Goal: Task Accomplishment & Management: Use online tool/utility

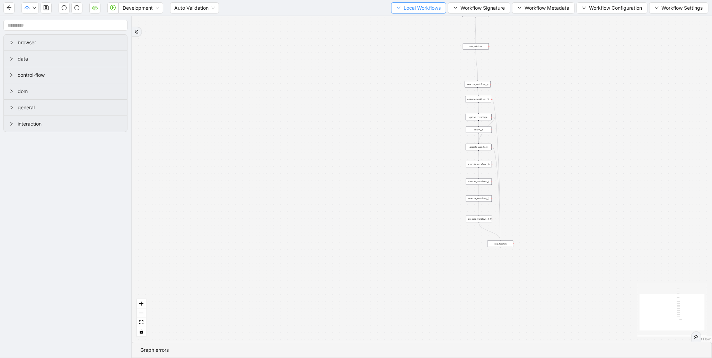
click at [405, 11] on span "Local Workflows" at bounding box center [421, 8] width 37 height 8
click at [407, 21] on span "Select" at bounding box center [415, 21] width 45 height 8
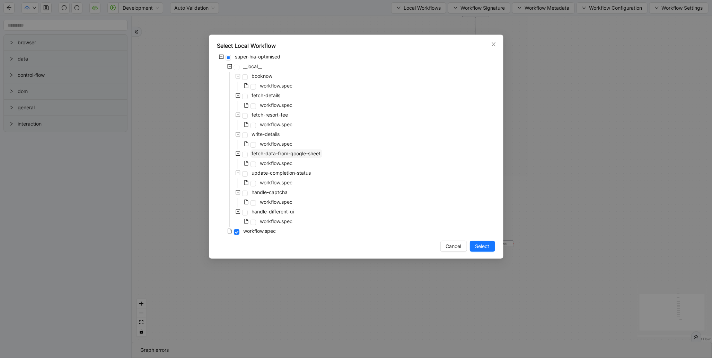
click at [278, 152] on span "fetch-data-from-google-sheet" at bounding box center [286, 154] width 69 height 6
click at [476, 243] on span "Select" at bounding box center [482, 247] width 14 height 8
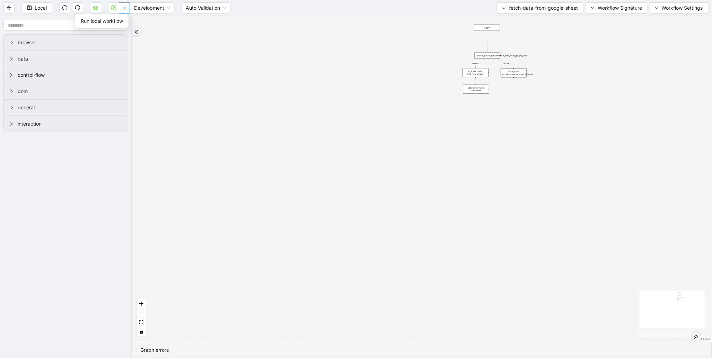
drag, startPoint x: 127, startPoint y: 11, endPoint x: 125, endPoint y: 19, distance: 8.4
click at [127, 11] on button "button" at bounding box center [124, 7] width 11 height 11
click at [123, 21] on span "Run local workflow" at bounding box center [102, 21] width 42 height 8
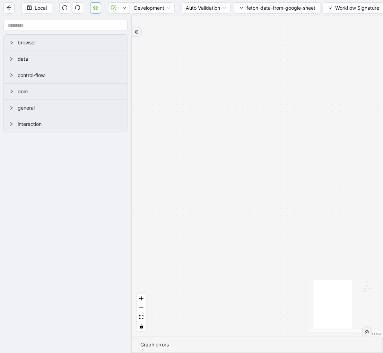
click at [98, 7] on icon "cloud-server" at bounding box center [96, 8] width 6 height 6
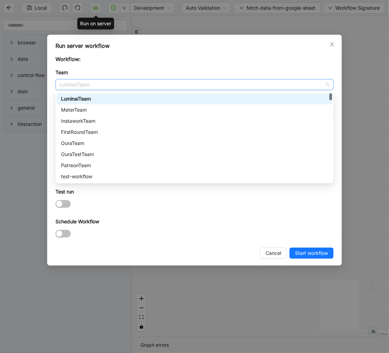
click at [136, 87] on span "LuminaiTeam" at bounding box center [194, 84] width 269 height 10
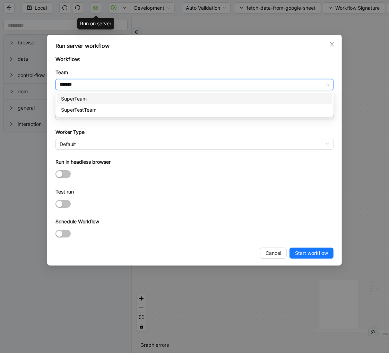
type input "********"
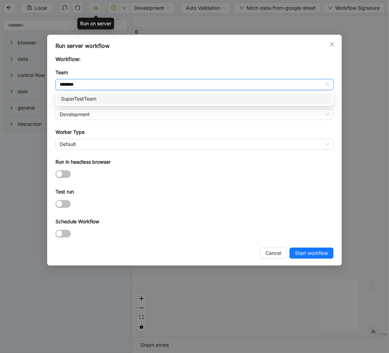
click at [101, 97] on div "SuperTestTeam" at bounding box center [194, 99] width 267 height 8
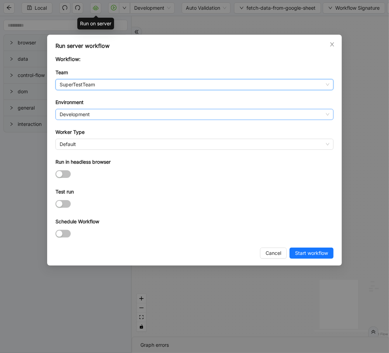
click at [87, 110] on span "Development" at bounding box center [194, 114] width 269 height 10
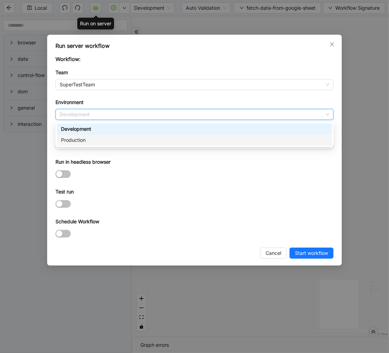
click at [76, 136] on div "Production" at bounding box center [194, 139] width 275 height 11
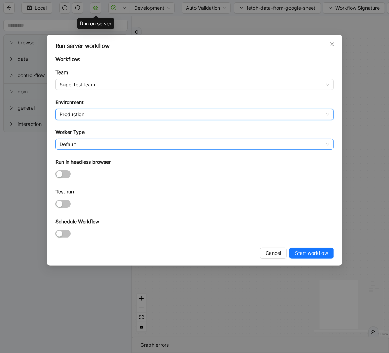
click at [77, 141] on span "Default" at bounding box center [194, 144] width 269 height 10
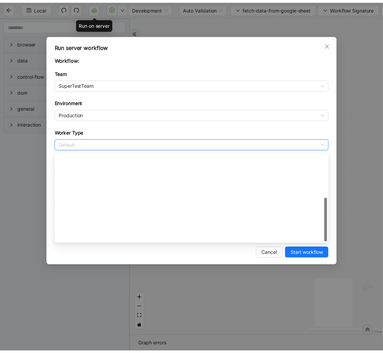
scroll to position [99, 0]
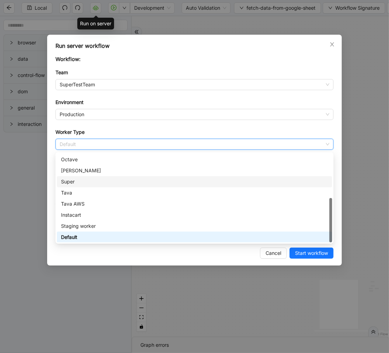
click at [73, 180] on div "Super" at bounding box center [194, 182] width 267 height 8
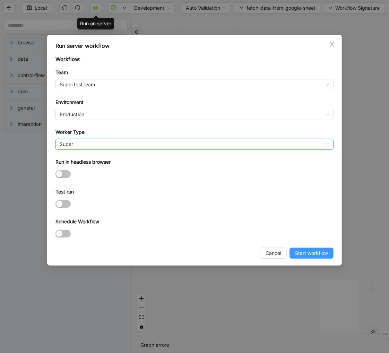
click at [301, 254] on span "Start workflow" at bounding box center [311, 253] width 33 height 8
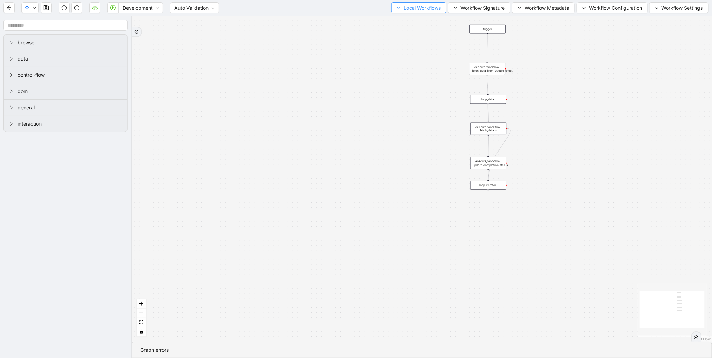
click at [417, 10] on span "Local Workflows" at bounding box center [421, 8] width 37 height 8
click at [401, 20] on span "Select" at bounding box center [415, 21] width 45 height 8
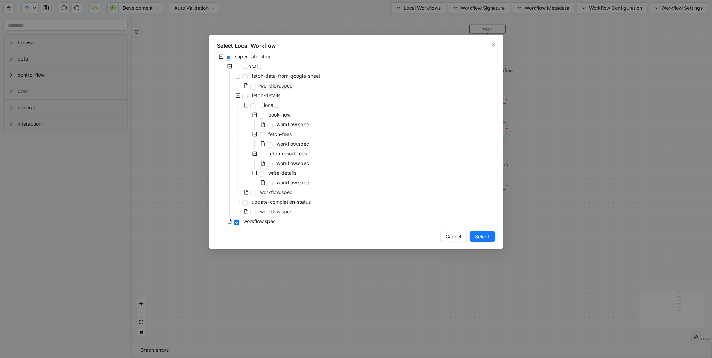
click at [285, 87] on span "workflow.spec" at bounding box center [276, 86] width 33 height 6
click at [482, 236] on span "Select" at bounding box center [482, 237] width 14 height 8
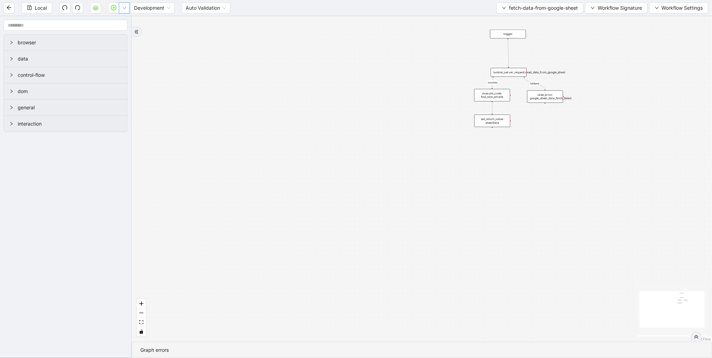
click at [126, 12] on button "button" at bounding box center [124, 7] width 11 height 11
drag, startPoint x: 123, startPoint y: 18, endPoint x: 178, endPoint y: 21, distance: 55.2
click at [123, 19] on span "Run local workflow" at bounding box center [102, 21] width 42 height 8
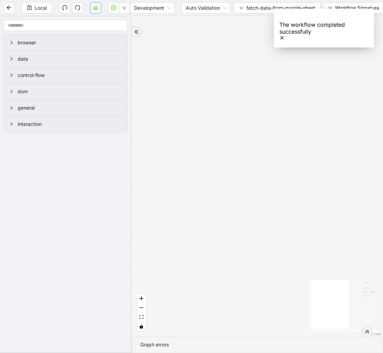
click at [96, 9] on icon "cloud-server" at bounding box center [96, 8] width 6 height 6
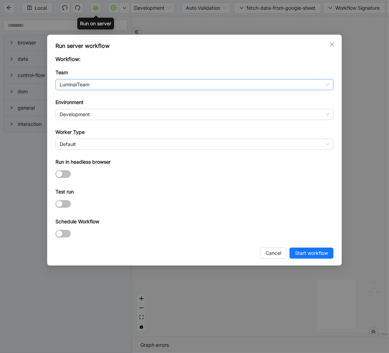
click at [107, 81] on span "LuminaiTeam" at bounding box center [194, 84] width 269 height 10
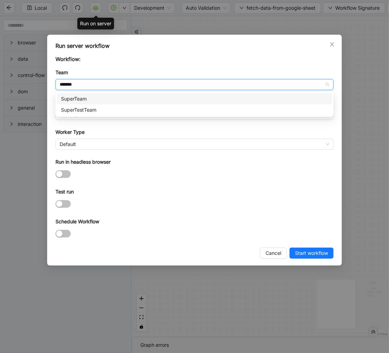
type input "********"
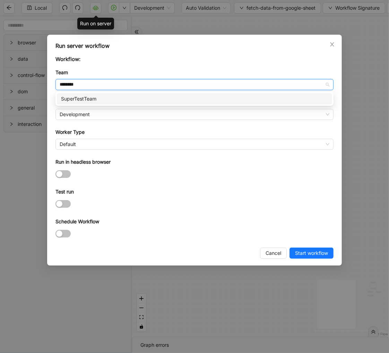
click at [108, 99] on div "SuperTestTeam" at bounding box center [194, 99] width 267 height 8
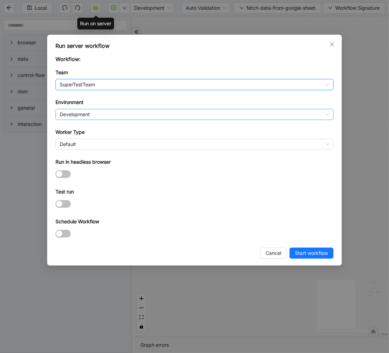
click at [96, 112] on span "Development" at bounding box center [194, 114] width 269 height 10
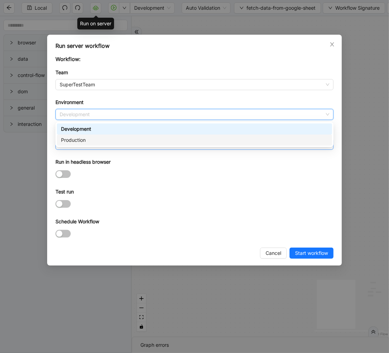
click at [89, 139] on div "Production" at bounding box center [194, 140] width 267 height 8
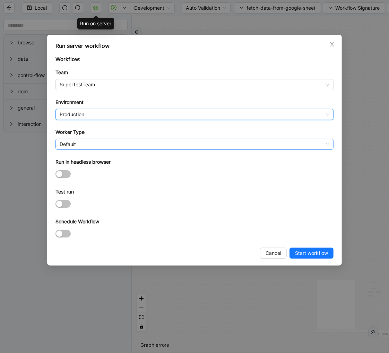
click at [85, 143] on span "Default" at bounding box center [194, 144] width 269 height 10
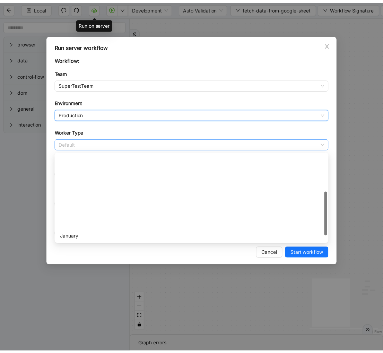
scroll to position [99, 0]
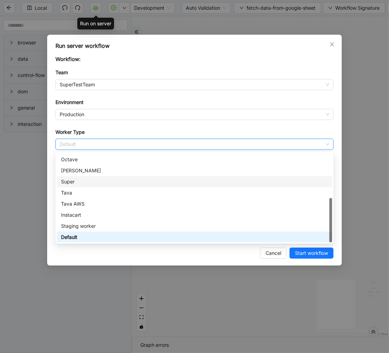
click at [77, 182] on div "Super" at bounding box center [194, 182] width 267 height 8
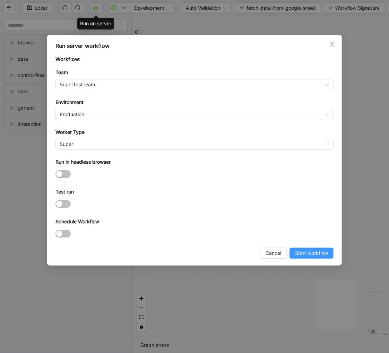
click at [307, 253] on span "Start workflow" at bounding box center [311, 253] width 33 height 8
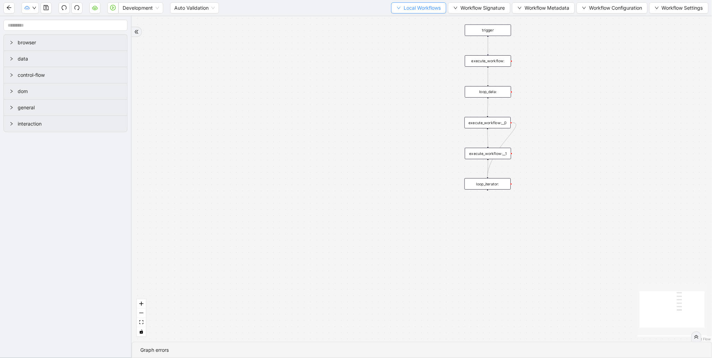
click at [414, 8] on span "Local Workflows" at bounding box center [421, 8] width 37 height 8
click at [409, 19] on span "Select" at bounding box center [415, 21] width 45 height 8
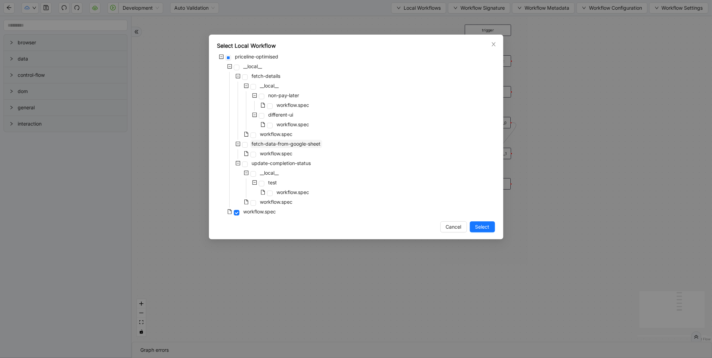
click at [284, 140] on span "fetch-data-from-google-sheet" at bounding box center [286, 144] width 72 height 8
click at [478, 229] on span "Select" at bounding box center [482, 227] width 14 height 8
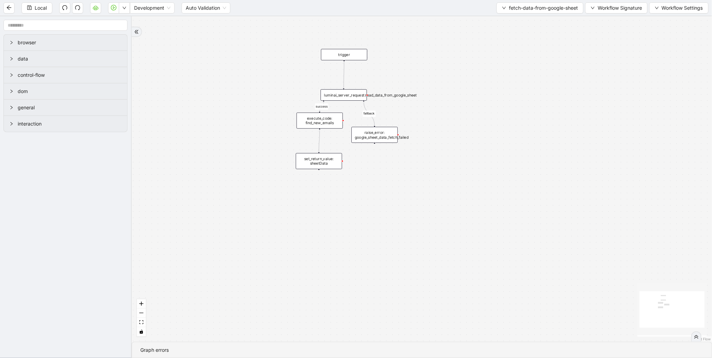
drag, startPoint x: 431, startPoint y: 132, endPoint x: 274, endPoint y: 160, distance: 159.0
click at [266, 165] on div "success fallback trigger luminai_server_request:read_data_from_google_sheet set…" at bounding box center [422, 179] width 580 height 326
click at [334, 125] on div "execute_code: find_new_emails" at bounding box center [319, 121] width 46 height 16
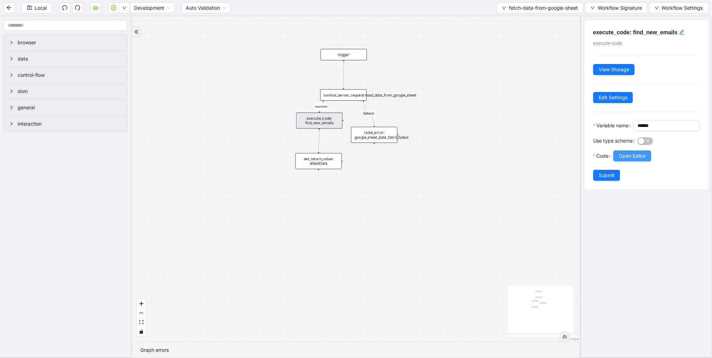
click at [626, 160] on span "Open Editor" at bounding box center [632, 156] width 27 height 8
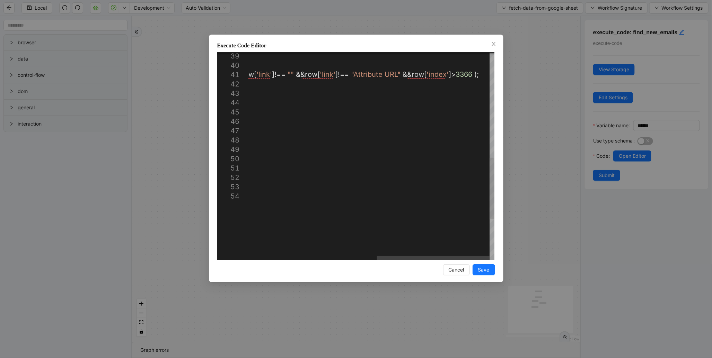
click at [456, 74] on div "const filteredRows = filterValuesByCondition ( arrayOfObjects ); console . log …" at bounding box center [231, 47] width 526 height 703
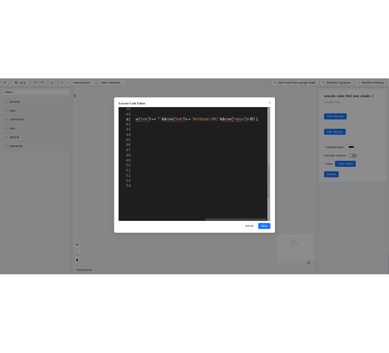
scroll to position [0, 654]
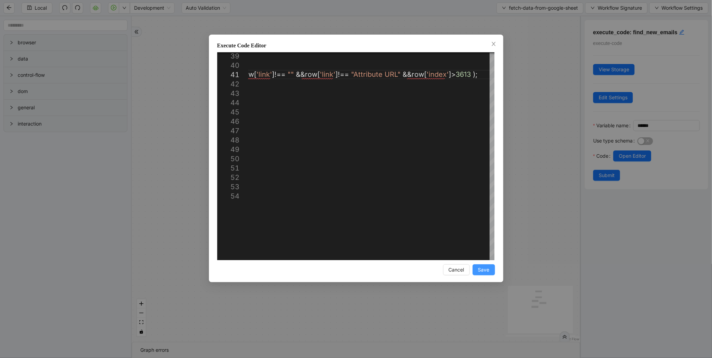
type textarea "**********"
click at [483, 271] on span "Save" at bounding box center [483, 270] width 11 height 8
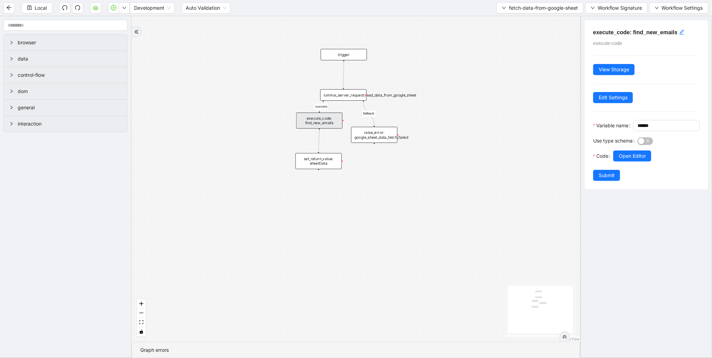
click at [605, 179] on span "Submit" at bounding box center [606, 176] width 16 height 8
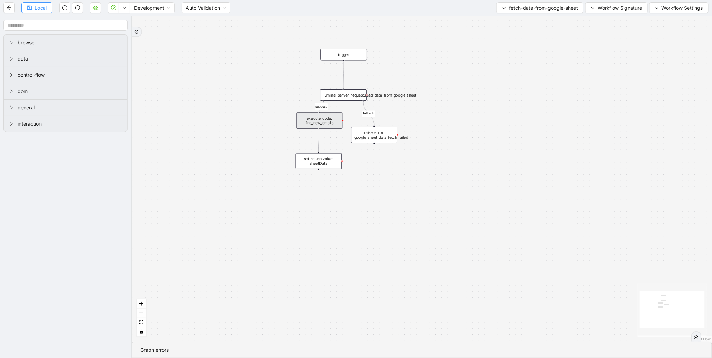
click at [45, 12] on button "Local" at bounding box center [36, 7] width 31 height 11
click at [121, 17] on span "Run local workflow" at bounding box center [102, 21] width 42 height 8
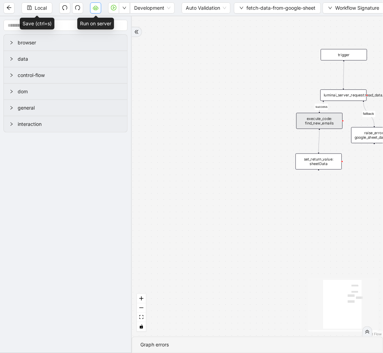
click at [97, 10] on icon "cloud-server" at bounding box center [96, 8] width 6 height 6
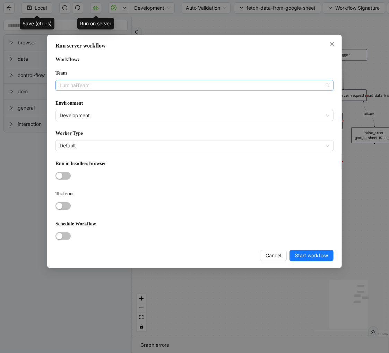
click at [153, 88] on span "LuminaiTeam" at bounding box center [194, 85] width 269 height 10
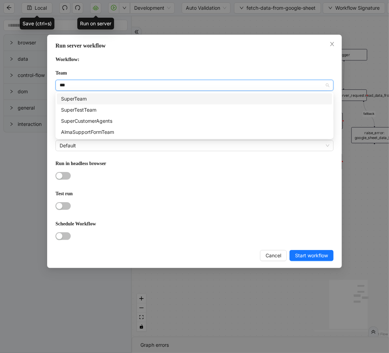
type input "****"
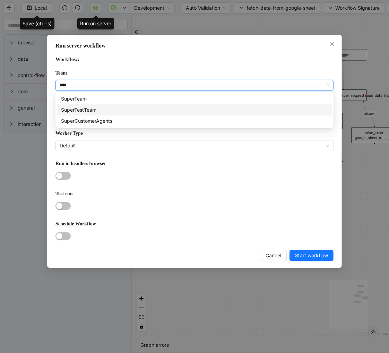
drag, startPoint x: 119, startPoint y: 105, endPoint x: 110, endPoint y: 108, distance: 10.2
click at [119, 105] on div "SuperTestTeam" at bounding box center [194, 109] width 275 height 11
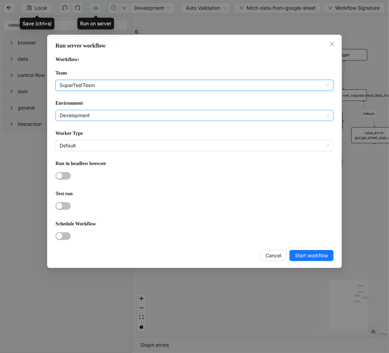
click at [106, 113] on span "Development" at bounding box center [194, 115] width 269 height 10
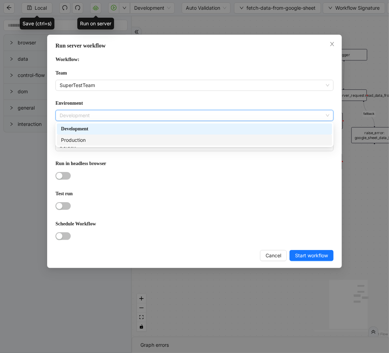
click at [99, 136] on div "Production" at bounding box center [194, 140] width 267 height 8
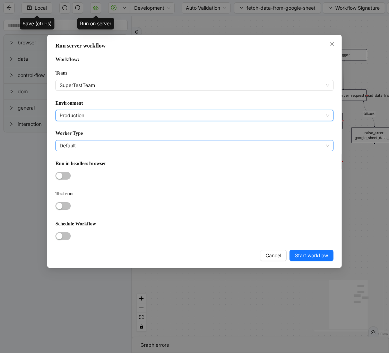
click at [94, 145] on span "Default" at bounding box center [194, 145] width 269 height 10
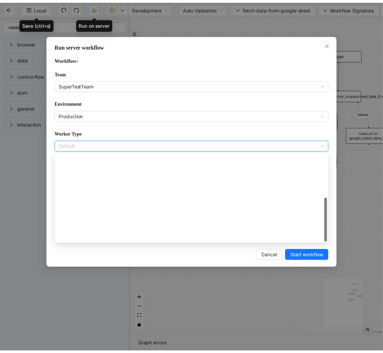
scroll to position [99, 0]
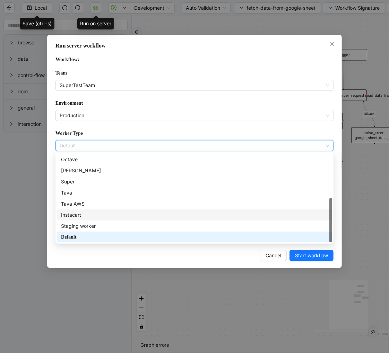
click at [89, 212] on div "Instacart" at bounding box center [194, 215] width 267 height 8
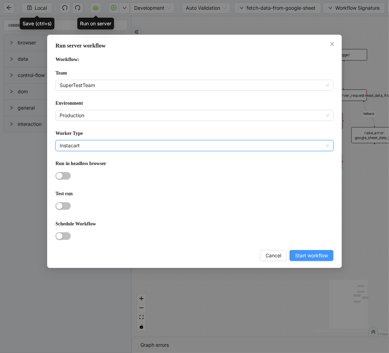
click at [313, 253] on span "Start workflow" at bounding box center [311, 255] width 33 height 8
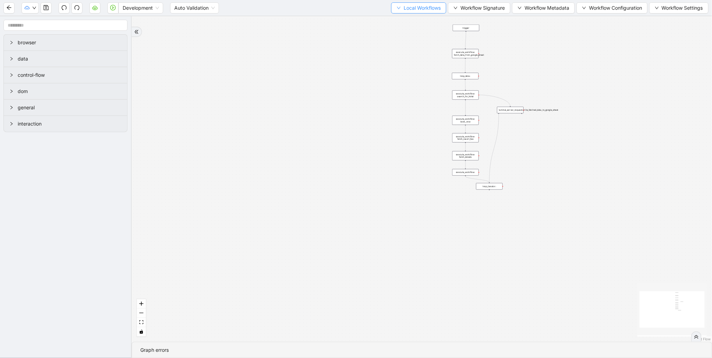
click at [410, 8] on span "Local Workflows" at bounding box center [421, 8] width 37 height 8
click at [406, 18] on span "Select" at bounding box center [415, 21] width 45 height 8
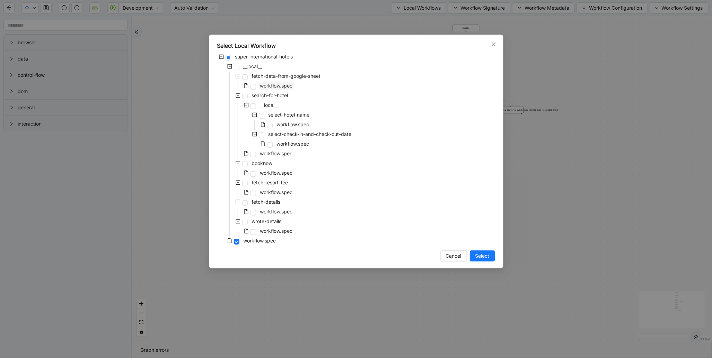
click at [279, 87] on span "workflow.spec" at bounding box center [276, 86] width 33 height 6
drag, startPoint x: 478, startPoint y: 252, endPoint x: 244, endPoint y: 150, distance: 255.8
click at [478, 252] on span "Select" at bounding box center [482, 256] width 14 height 8
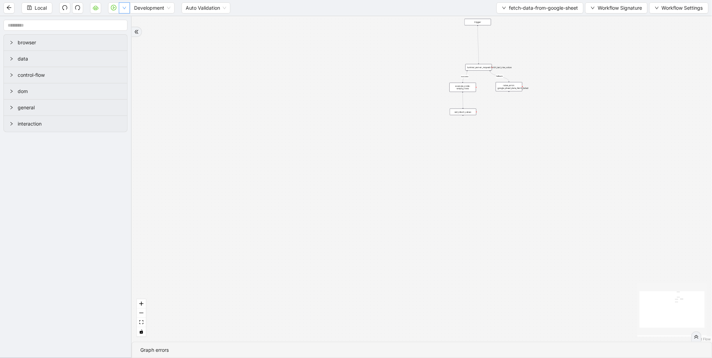
click at [124, 11] on button "button" at bounding box center [124, 7] width 11 height 11
click at [125, 24] on li "Run local workflow" at bounding box center [102, 21] width 51 height 11
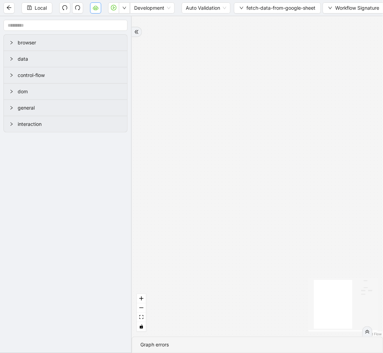
click at [96, 7] on icon "cloud-server" at bounding box center [96, 8] width 6 height 6
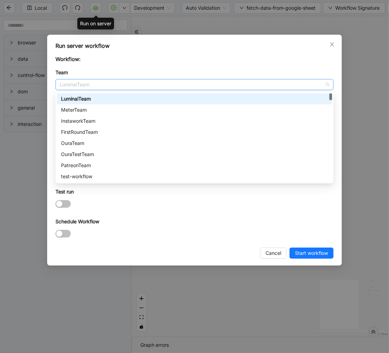
click at [99, 82] on span "LuminaiTeam" at bounding box center [194, 84] width 269 height 10
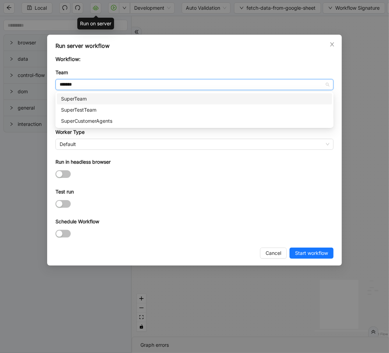
type input "********"
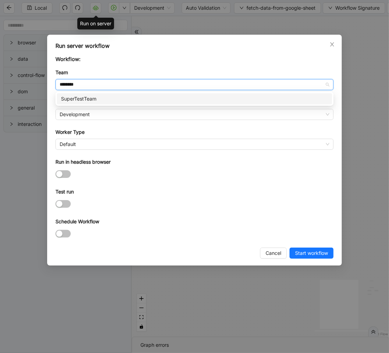
click at [100, 98] on div "SuperTestTeam" at bounding box center [194, 99] width 267 height 8
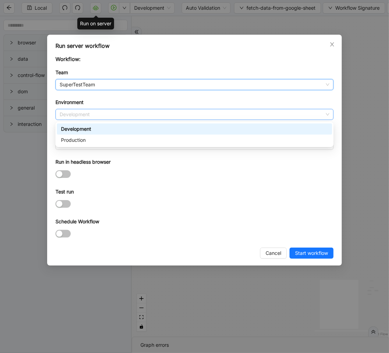
click at [87, 113] on span "Development" at bounding box center [194, 114] width 269 height 10
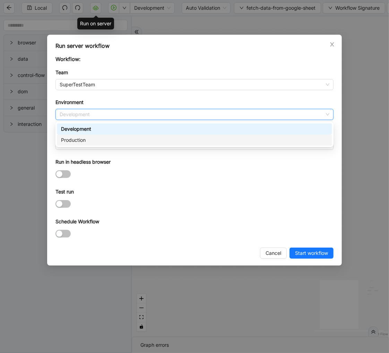
click at [85, 137] on div "Production" at bounding box center [194, 140] width 267 height 8
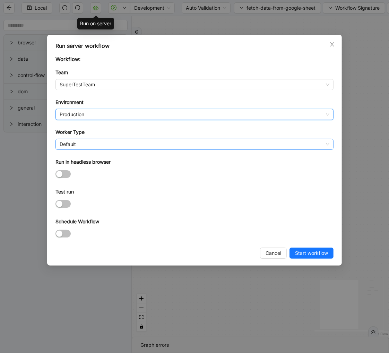
click at [80, 144] on span "Default" at bounding box center [194, 144] width 269 height 10
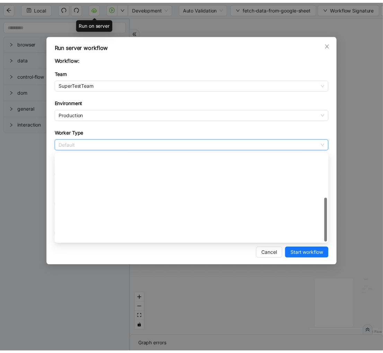
scroll to position [99, 0]
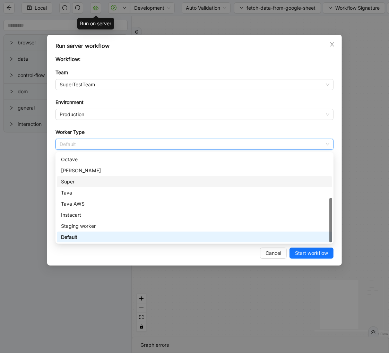
click at [77, 180] on div "Super" at bounding box center [194, 182] width 267 height 8
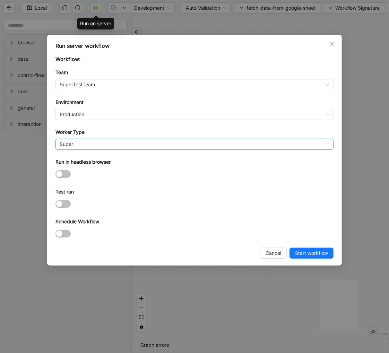
click at [312, 253] on span "Start workflow" at bounding box center [311, 253] width 33 height 8
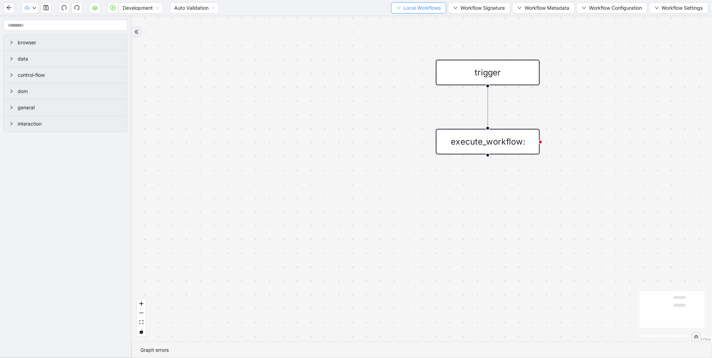
click at [414, 7] on span "Local Workflows" at bounding box center [421, 8] width 37 height 8
click at [401, 19] on span "Select" at bounding box center [415, 21] width 45 height 8
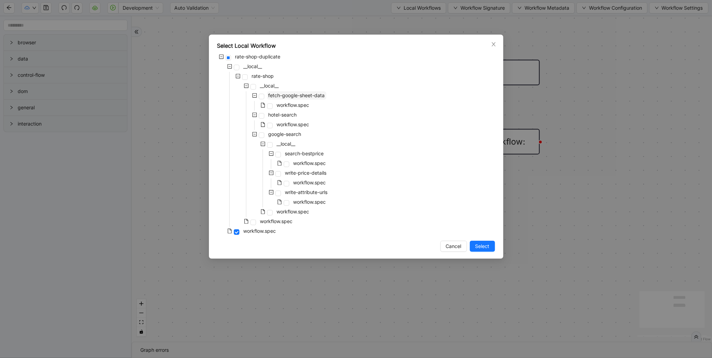
click at [284, 95] on span "fetch-google-sheet-data" at bounding box center [296, 95] width 56 height 6
click at [483, 251] on button "Select" at bounding box center [482, 246] width 25 height 11
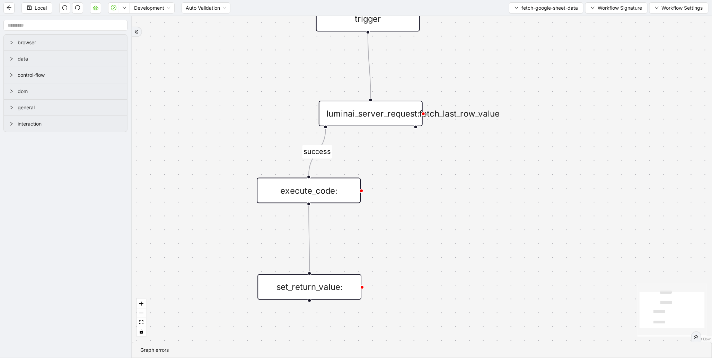
drag, startPoint x: 437, startPoint y: 187, endPoint x: 235, endPoint y: 136, distance: 208.3
click at [235, 136] on div "success trigger luminai_server_request:fetch_last_row_value set_return_value: e…" at bounding box center [422, 179] width 580 height 326
click at [307, 183] on div "execute_code:" at bounding box center [309, 191] width 104 height 26
drag, startPoint x: 325, startPoint y: 184, endPoint x: 390, endPoint y: 188, distance: 65.9
click at [325, 184] on div "execute_code:" at bounding box center [309, 190] width 104 height 26
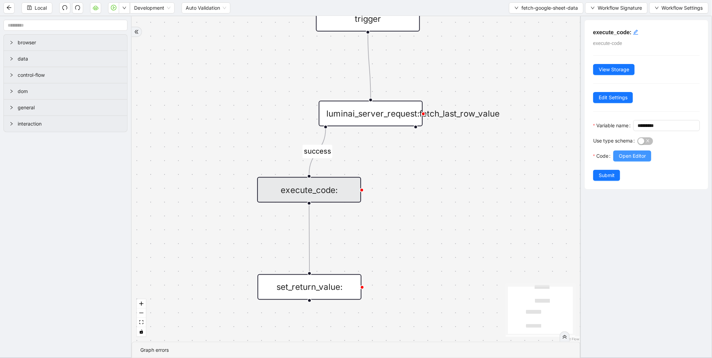
click at [633, 160] on span "Open Editor" at bounding box center [632, 156] width 27 height 8
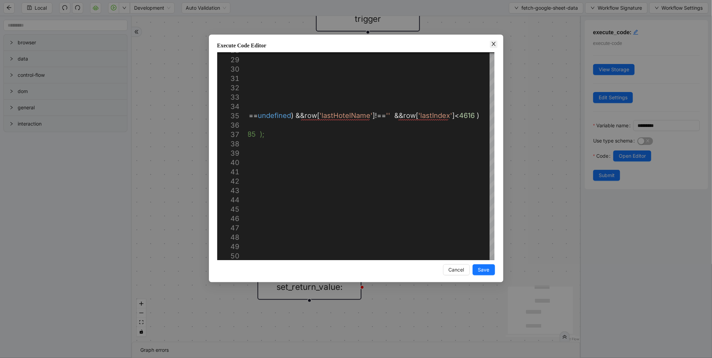
click at [494, 46] on icon "close" at bounding box center [494, 44] width 6 height 6
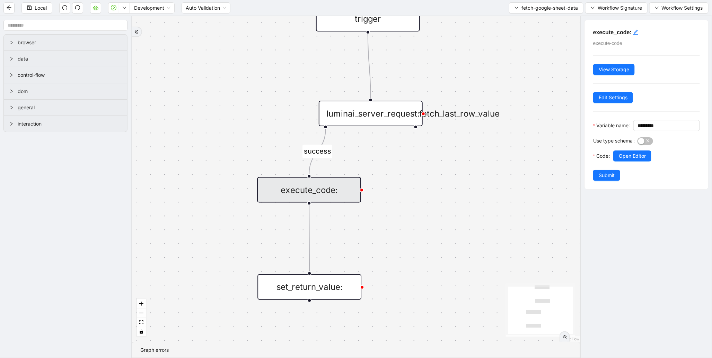
drag, startPoint x: 337, startPoint y: 184, endPoint x: 347, endPoint y: 185, distance: 10.1
click at [337, 184] on div "execute_code:" at bounding box center [309, 190] width 104 height 26
click at [631, 162] on button "Open Editor" at bounding box center [632, 156] width 38 height 11
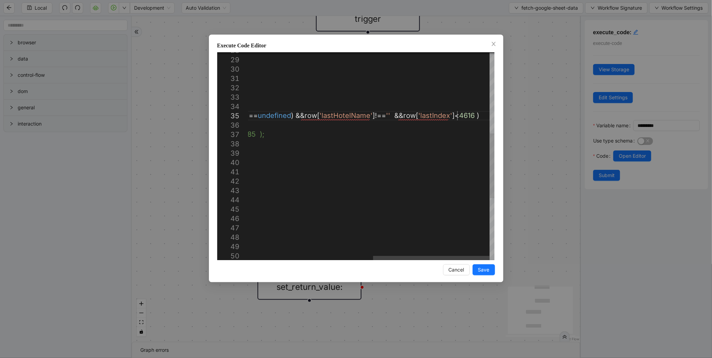
click at [459, 119] on div "return values . filter (( row ) => ( row [ 'lastBaseRate' ]=== '' || row [ 'las…" at bounding box center [240, 126] width 508 height 666
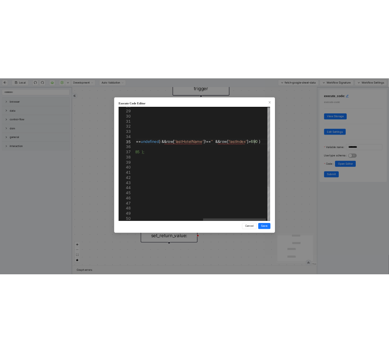
scroll to position [37, 625]
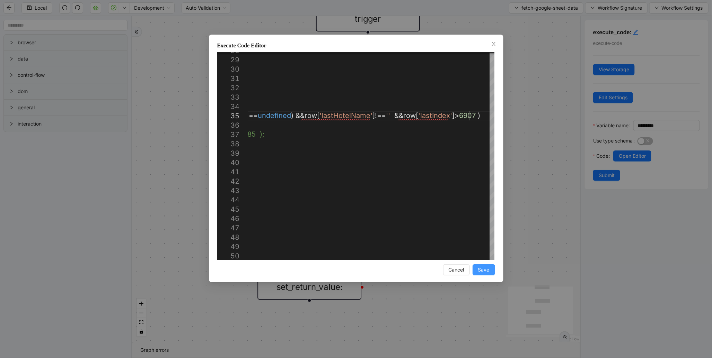
type textarea "**********"
click at [483, 272] on span "Save" at bounding box center [483, 270] width 11 height 8
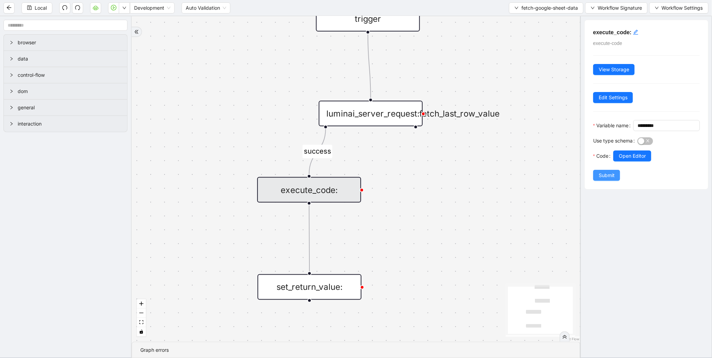
click at [608, 179] on span "Submit" at bounding box center [606, 176] width 16 height 8
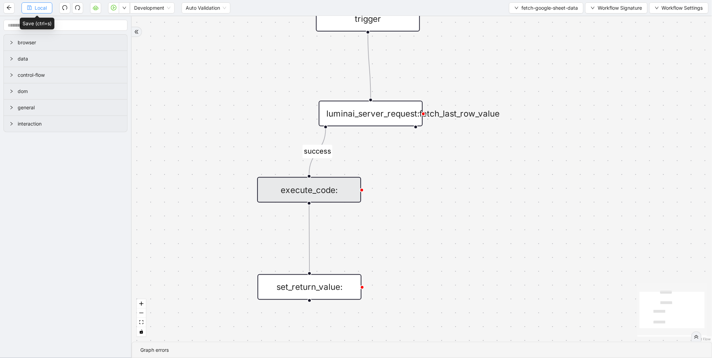
click at [35, 8] on span "Local" at bounding box center [41, 8] width 12 height 8
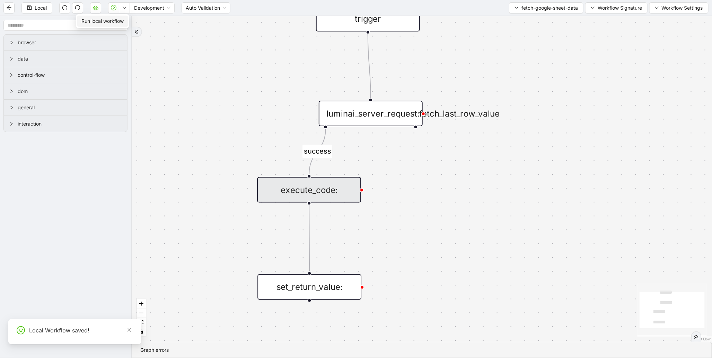
click at [114, 19] on span "Run local workflow" at bounding box center [102, 21] width 42 height 8
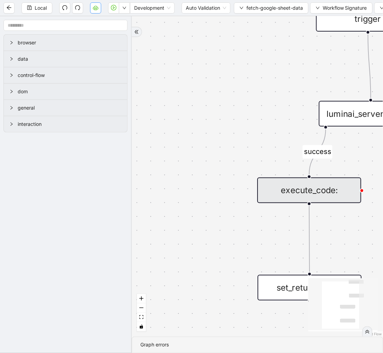
click at [94, 9] on icon "cloud-server" at bounding box center [96, 8] width 6 height 6
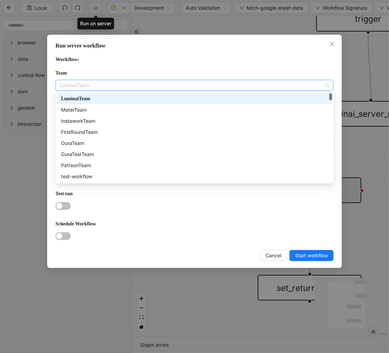
click at [145, 84] on span "LuminaiTeam" at bounding box center [194, 85] width 269 height 10
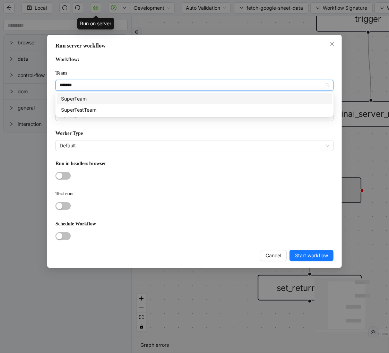
type input "********"
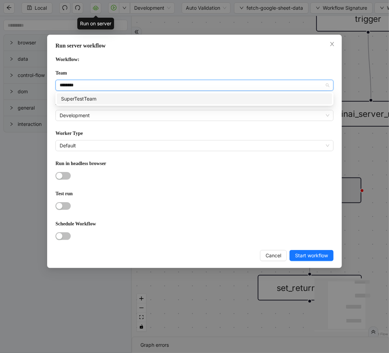
click at [114, 100] on div "SuperTestTeam" at bounding box center [194, 99] width 267 height 8
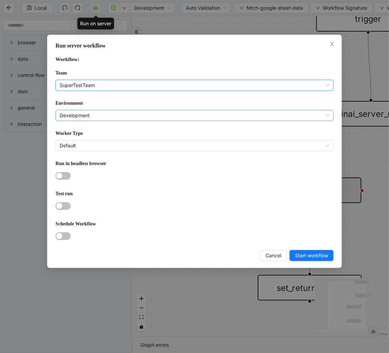
click at [90, 117] on span "Development" at bounding box center [194, 115] width 269 height 10
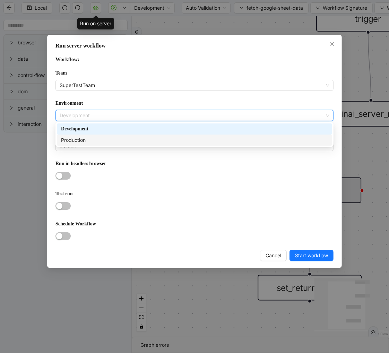
click at [83, 141] on div "Production" at bounding box center [194, 140] width 267 height 8
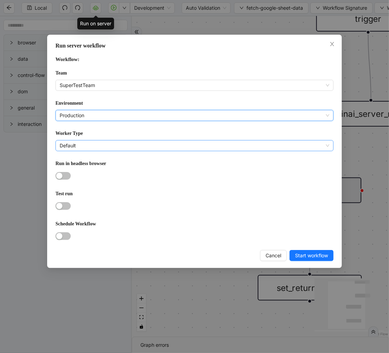
click at [73, 145] on span "Default" at bounding box center [194, 145] width 269 height 10
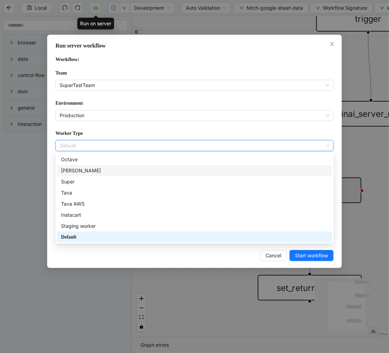
scroll to position [0, 0]
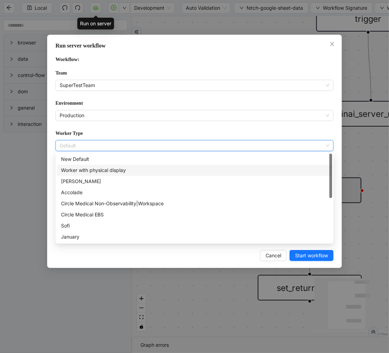
click at [95, 170] on div "Worker with physical display" at bounding box center [194, 170] width 267 height 8
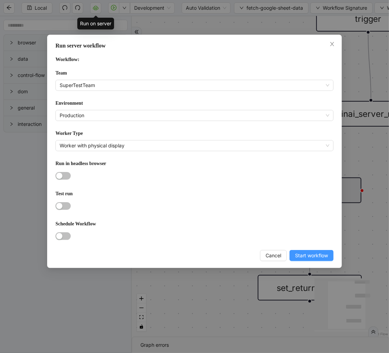
click at [321, 251] on span "Start workflow" at bounding box center [311, 255] width 33 height 8
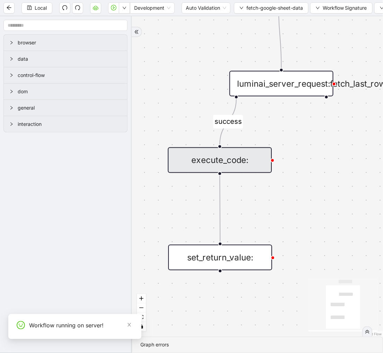
drag, startPoint x: 270, startPoint y: 65, endPoint x: 170, endPoint y: 34, distance: 105.6
click at [170, 34] on div "success trigger luminai_server_request:fetch_last_row_value set_return_value: e…" at bounding box center [257, 176] width 251 height 320
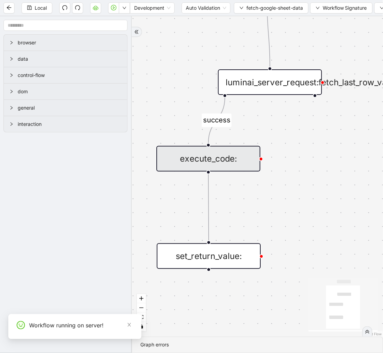
click at [219, 158] on div "execute_code:" at bounding box center [208, 159] width 104 height 26
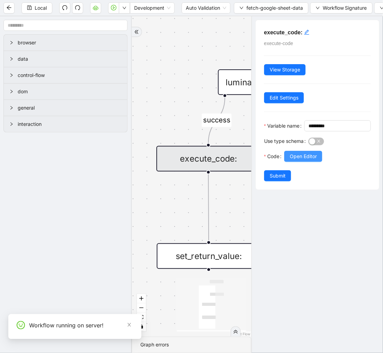
click at [312, 160] on span "Open Editor" at bounding box center [303, 156] width 27 height 8
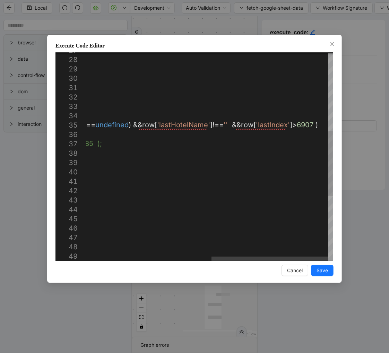
click at [299, 125] on div "obj [ 'lastIndex' ]= rowIndex + 1 ; //google sheet row starts from 3 }); return…" at bounding box center [77, 135] width 509 height 666
drag, startPoint x: 233, startPoint y: 122, endPoint x: 305, endPoint y: 126, distance: 72.2
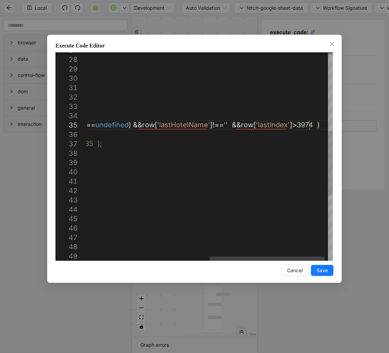
paste textarea "**********"
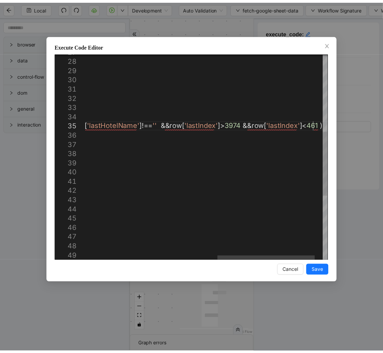
scroll to position [37, 729]
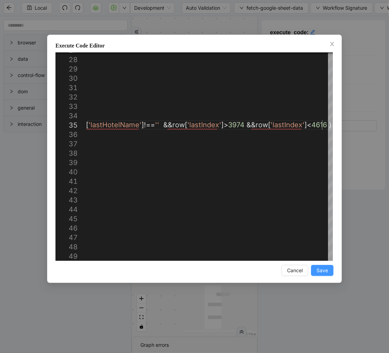
type textarea "**********"
click at [324, 269] on span "Save" at bounding box center [321, 270] width 11 height 8
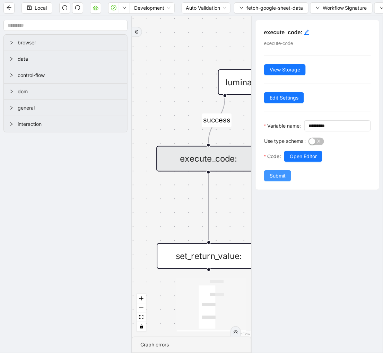
click at [281, 179] on span "Submit" at bounding box center [277, 176] width 16 height 8
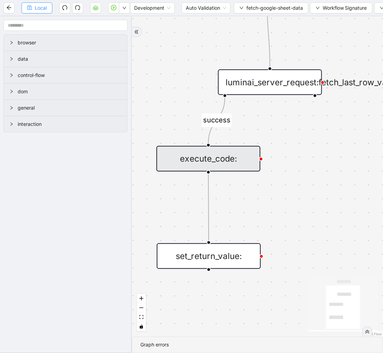
click at [37, 8] on span "Local" at bounding box center [41, 8] width 12 height 8
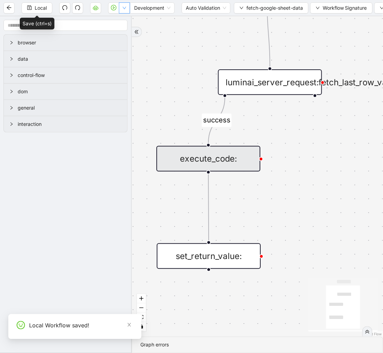
click at [125, 13] on button "button" at bounding box center [124, 7] width 11 height 11
click at [119, 22] on span "Run local workflow" at bounding box center [102, 21] width 42 height 8
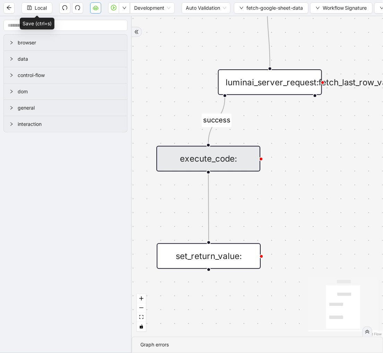
click at [96, 10] on button "button" at bounding box center [95, 7] width 11 height 11
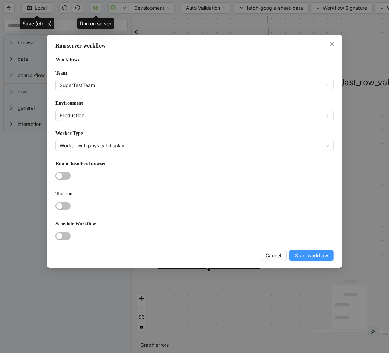
click at [309, 257] on span "Start workflow" at bounding box center [311, 255] width 33 height 8
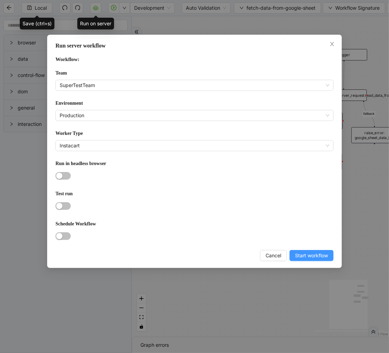
click at [298, 255] on span "Start workflow" at bounding box center [311, 255] width 33 height 8
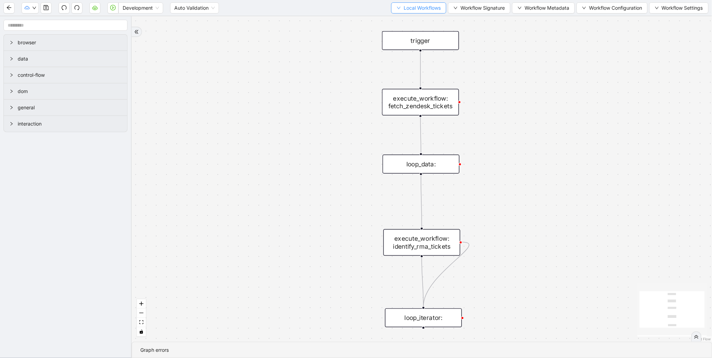
click at [410, 8] on span "Local Workflows" at bounding box center [421, 8] width 37 height 8
click at [403, 19] on span "Select" at bounding box center [415, 21] width 45 height 8
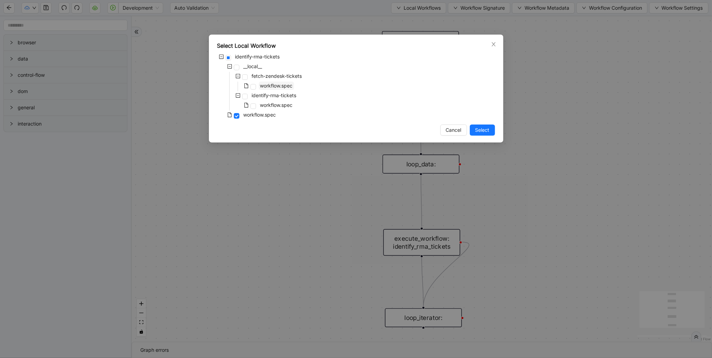
click at [283, 89] on span "workflow.spec" at bounding box center [276, 86] width 35 height 8
click at [477, 128] on span "Select" at bounding box center [482, 130] width 14 height 8
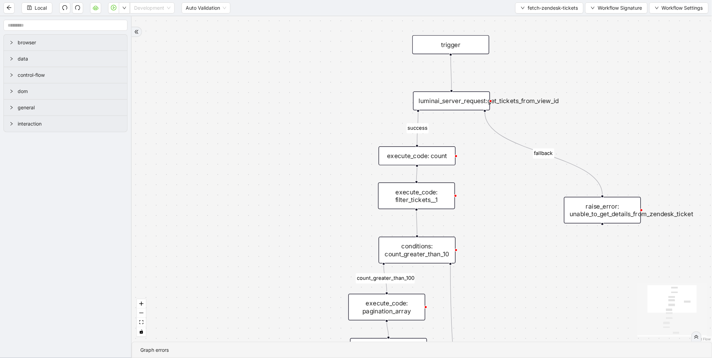
drag, startPoint x: 147, startPoint y: 8, endPoint x: 147, endPoint y: 27, distance: 19.0
click at [147, 9] on span "Development" at bounding box center [152, 8] width 36 height 10
click at [147, 32] on div "Production" at bounding box center [153, 33] width 34 height 8
click at [123, 11] on button "button" at bounding box center [124, 7] width 11 height 11
click at [113, 25] on span "Run local workflow" at bounding box center [102, 21] width 42 height 8
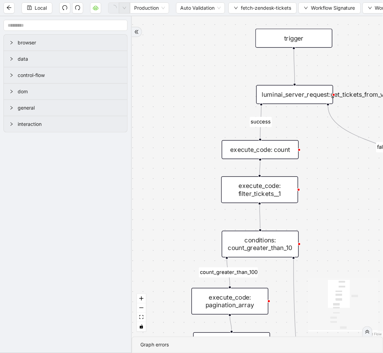
drag, startPoint x: 291, startPoint y: 116, endPoint x: 132, endPoint y: 109, distance: 159.1
click at [132, 109] on div "count_greater_than_100 success success fallback fallback trigger raise_error: u…" at bounding box center [257, 176] width 251 height 320
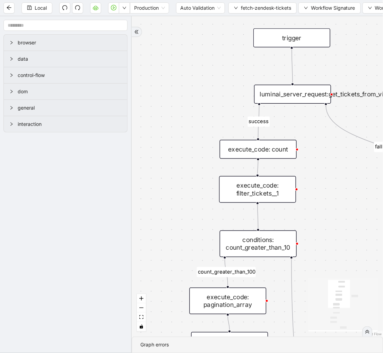
click at [277, 194] on div "execute_code: filter_tickets__1" at bounding box center [257, 189] width 77 height 27
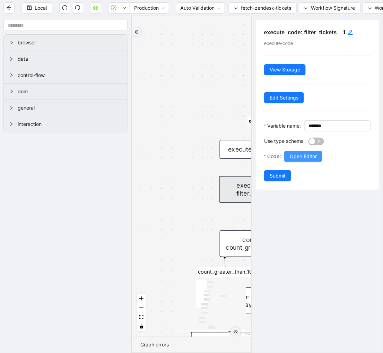
click at [317, 160] on span "Open Editor" at bounding box center [303, 156] width 27 height 8
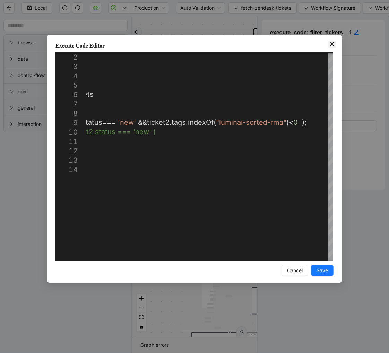
click at [331, 43] on icon "close" at bounding box center [332, 44] width 6 height 6
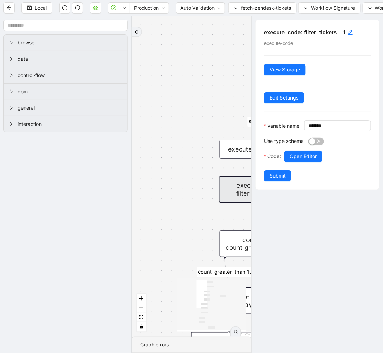
click at [220, 72] on div "count_greater_than_100 success success fallback fallback trigger raise_error: u…" at bounding box center [191, 176] width 119 height 320
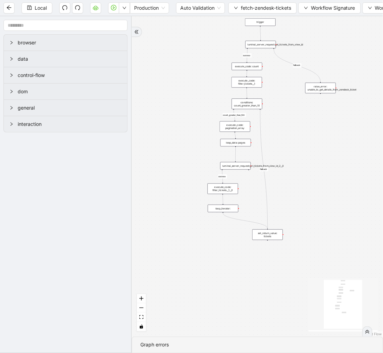
drag, startPoint x: 205, startPoint y: 98, endPoint x: 214, endPoint y: 63, distance: 36.5
click at [214, 63] on div "count_greater_than_100 success success fallback fallback trigger raise_error: u…" at bounding box center [257, 176] width 251 height 320
click at [251, 66] on div "execute_code: count" at bounding box center [247, 67] width 30 height 8
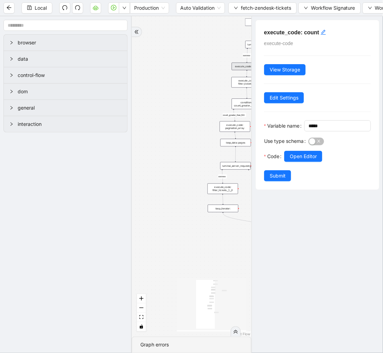
click at [207, 102] on div "count_greater_than_100 success success fallback fallback trigger raise_error: u…" at bounding box center [191, 176] width 119 height 320
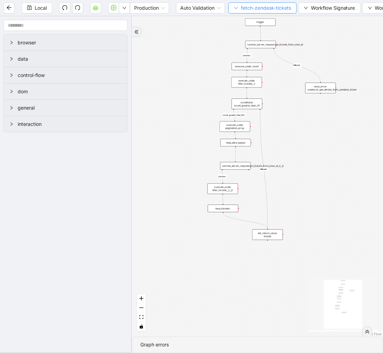
click at [268, 11] on span "fetch-zendesk-tickets" at bounding box center [266, 8] width 50 height 8
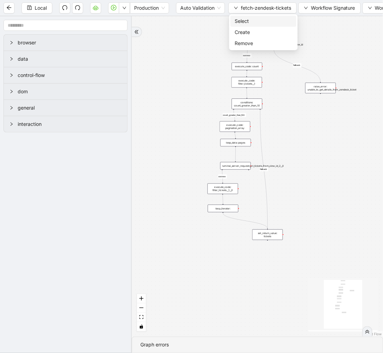
click at [261, 17] on span "Select" at bounding box center [262, 21] width 57 height 8
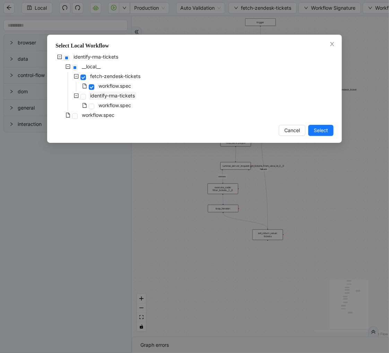
click at [129, 95] on span "identify-rma-tickets" at bounding box center [112, 95] width 45 height 6
click at [320, 128] on span "Select" at bounding box center [320, 130] width 14 height 8
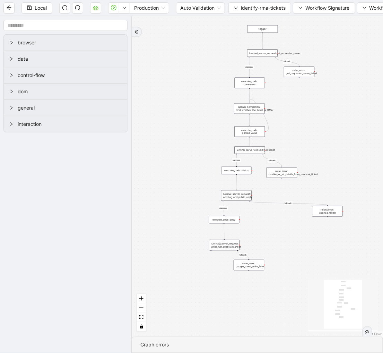
drag, startPoint x: 296, startPoint y: 80, endPoint x: 287, endPoint y: 105, distance: 26.5
click at [287, 105] on div "fallback success fallback success fallback fallback success onError trigger exe…" at bounding box center [257, 176] width 251 height 320
click at [255, 106] on div "openai_completion: find_whether_the_ticket_is_RMA" at bounding box center [249, 108] width 30 height 11
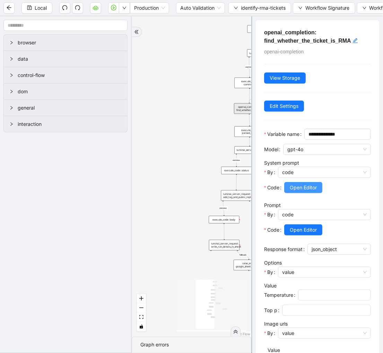
click at [303, 191] on span "Open Editor" at bounding box center [303, 188] width 27 height 8
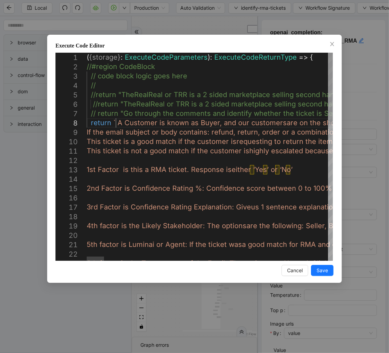
scroll to position [0, 1576]
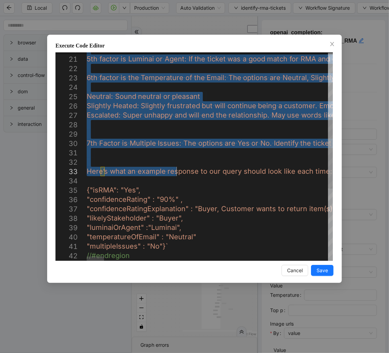
type textarea "**********"
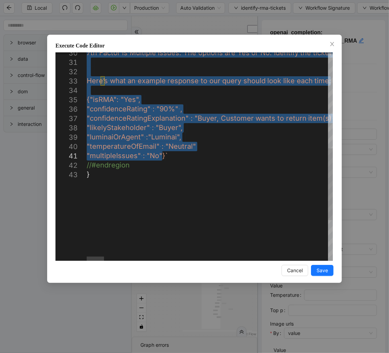
drag, startPoint x: 116, startPoint y: 120, endPoint x: 163, endPoint y: 157, distance: 59.9
